Goal: Information Seeking & Learning: Understand process/instructions

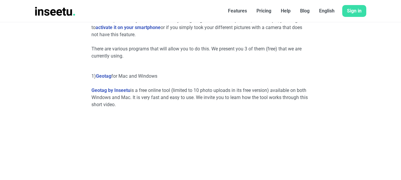
scroll to position [238, 0]
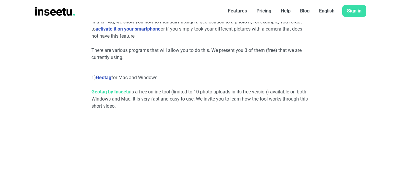
click at [118, 91] on link "Geotag by Inseetu" at bounding box center [110, 92] width 39 height 6
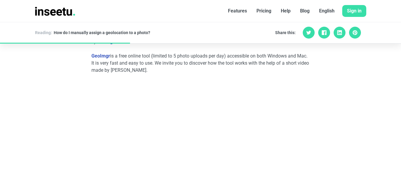
scroll to position [742, 0]
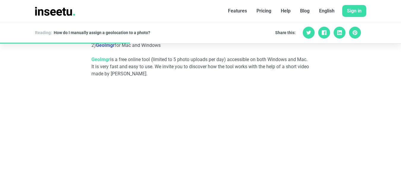
click at [106, 59] on link "GeoImgr" at bounding box center [100, 60] width 19 height 6
click at [102, 59] on link "GeoImgr" at bounding box center [100, 60] width 19 height 6
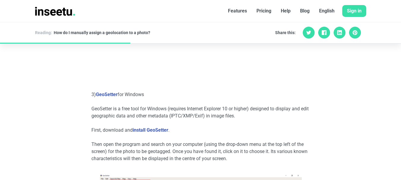
scroll to position [1010, 0]
